Goal: Task Accomplishment & Management: Manage account settings

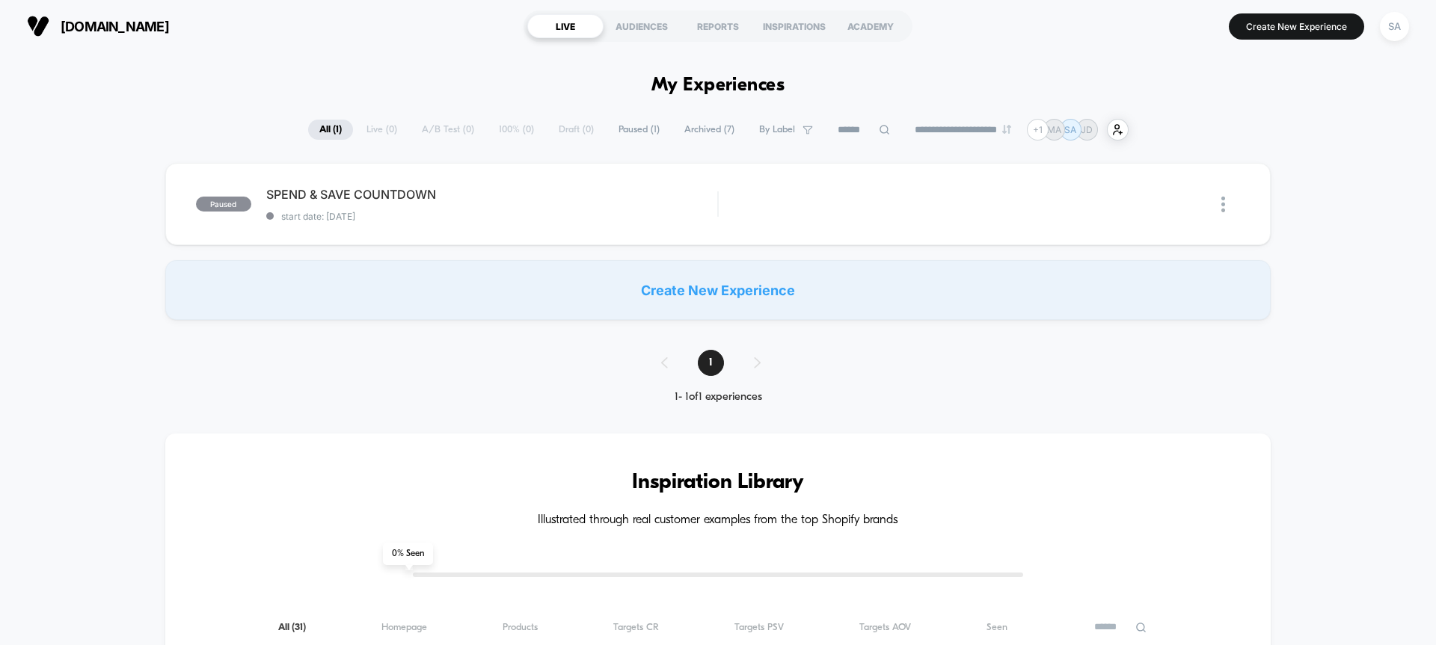
click at [327, 127] on span "All ( 1 )" at bounding box center [330, 130] width 45 height 20
click at [366, 133] on div "**********" at bounding box center [718, 130] width 820 height 22
click at [1220, 204] on div at bounding box center [1212, 205] width 56 height 34
click at [1222, 208] on img at bounding box center [1223, 205] width 4 height 16
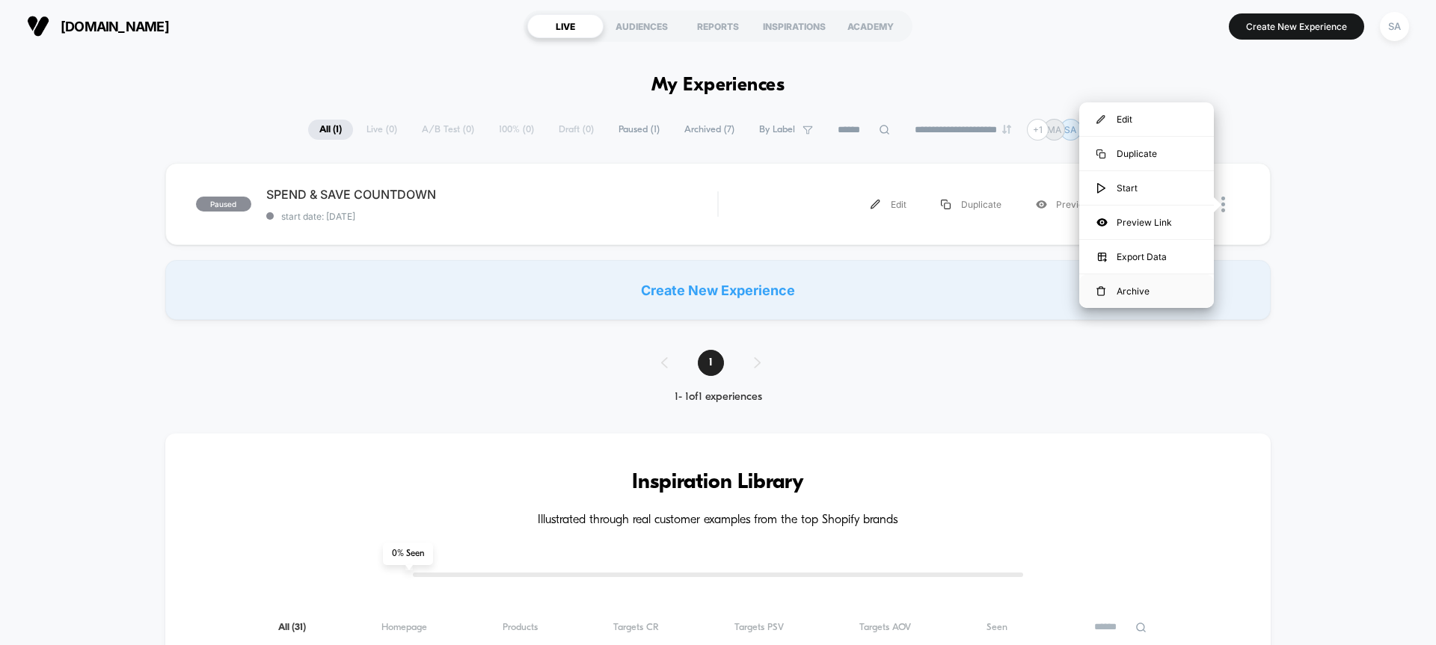
click at [1142, 298] on div "Archive" at bounding box center [1146, 291] width 135 height 34
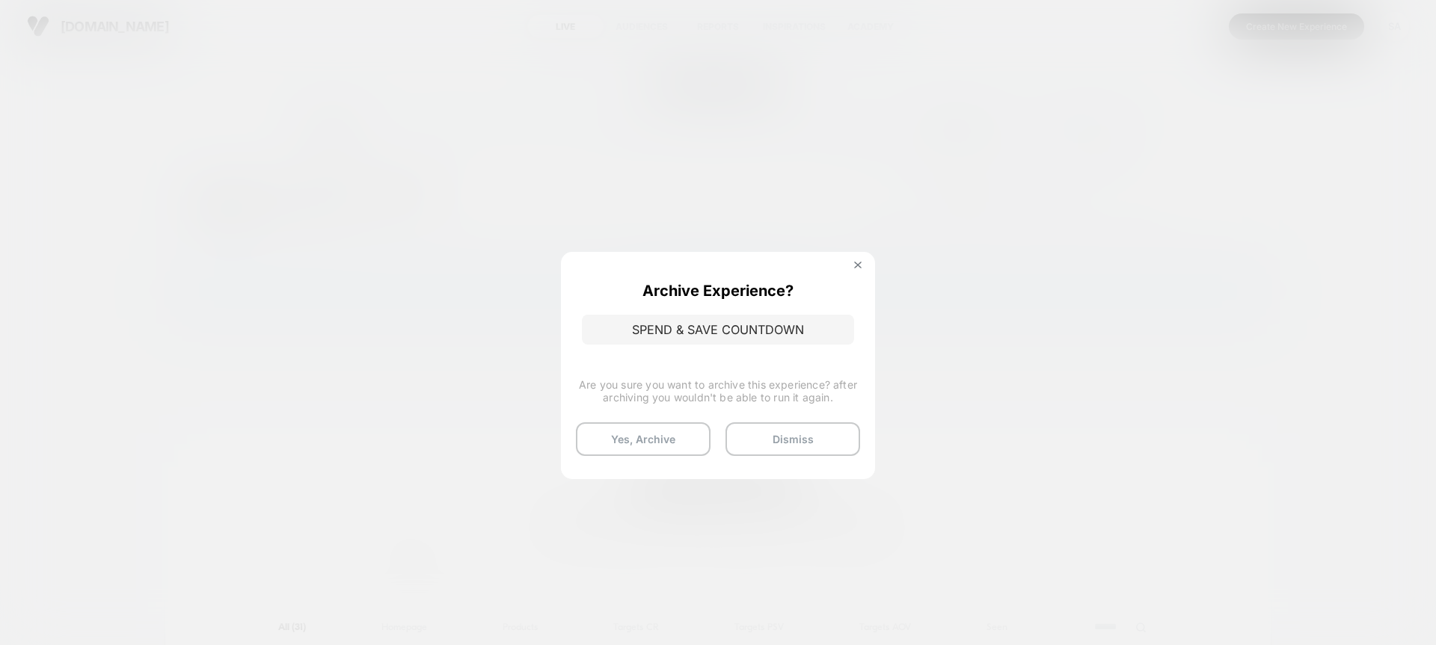
click at [848, 270] on div "Archive Experience? SPEND & SAVE COUNTDOWN" at bounding box center [718, 313] width 284 height 93
click at [849, 261] on button at bounding box center [857, 267] width 16 height 13
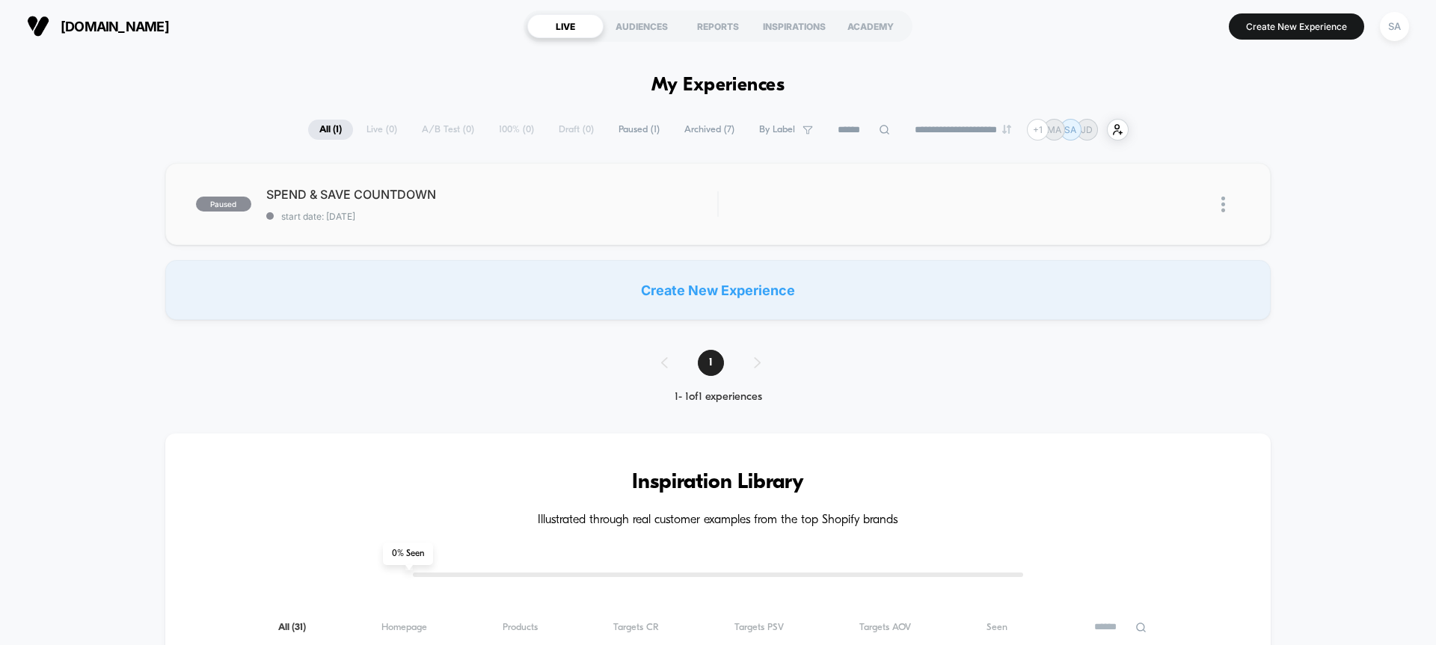
click at [354, 132] on div "**********" at bounding box center [718, 130] width 820 height 22
click at [310, 135] on span "All ( 1 )" at bounding box center [330, 130] width 45 height 20
click at [1230, 204] on div at bounding box center [1230, 205] width 19 height 34
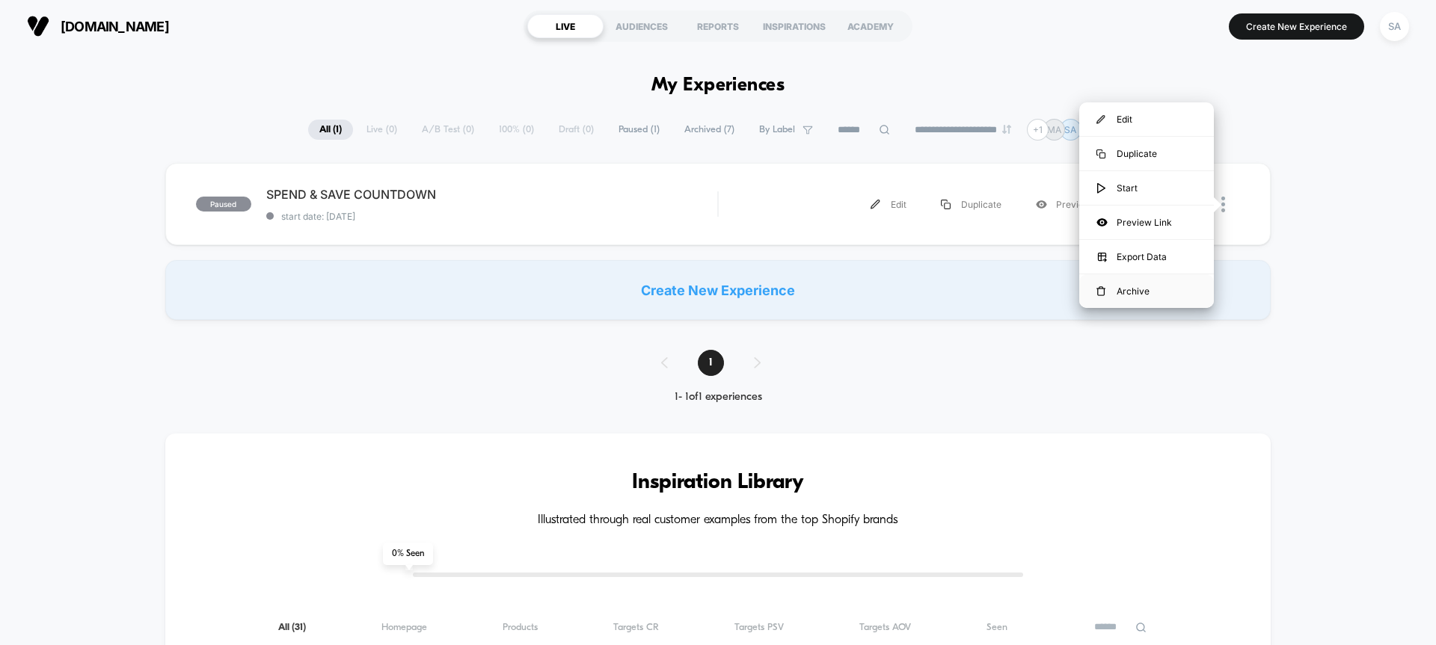
click at [1143, 298] on div "Archive" at bounding box center [1146, 291] width 135 height 34
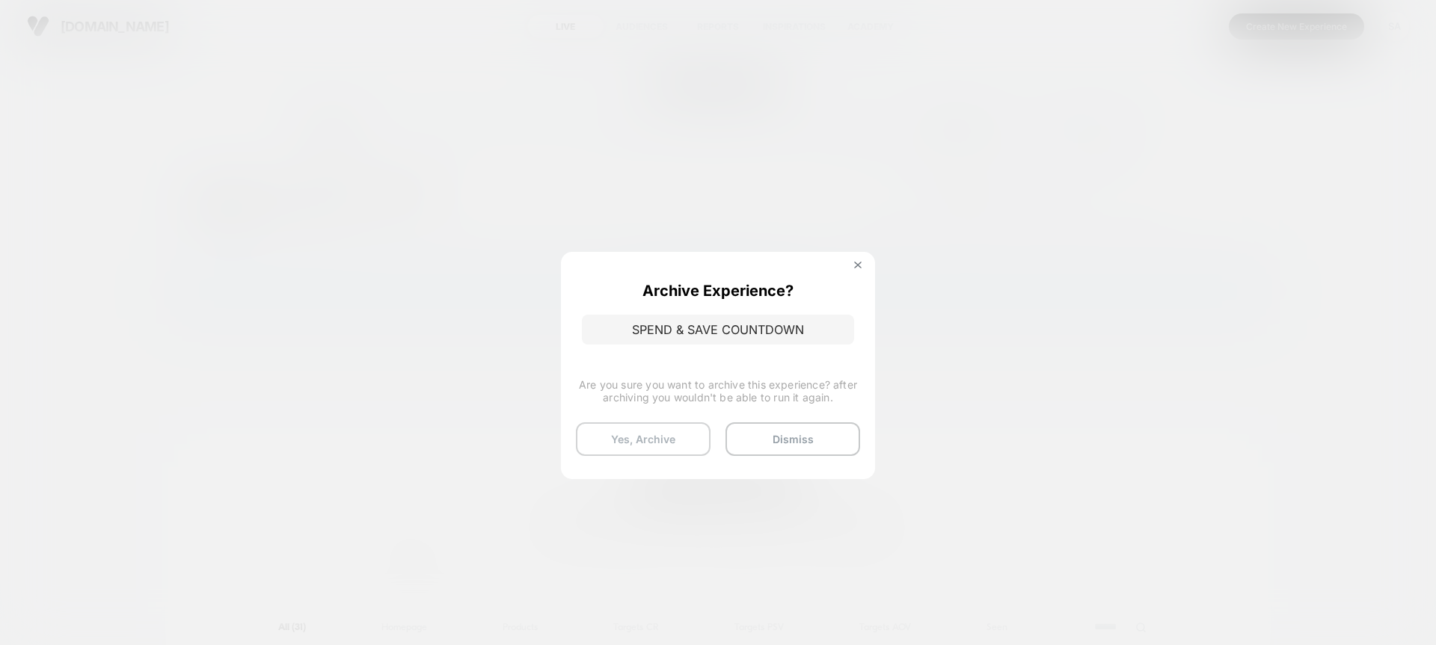
click at [673, 431] on button "Yes, Archive" at bounding box center [643, 439] width 135 height 34
